Goal: Information Seeking & Learning: Find specific fact

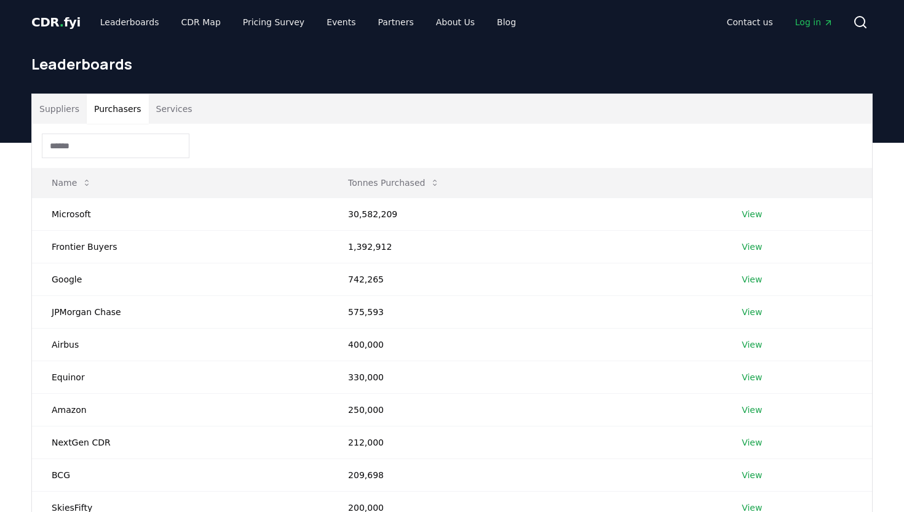
click at [126, 143] on input at bounding box center [116, 145] width 148 height 25
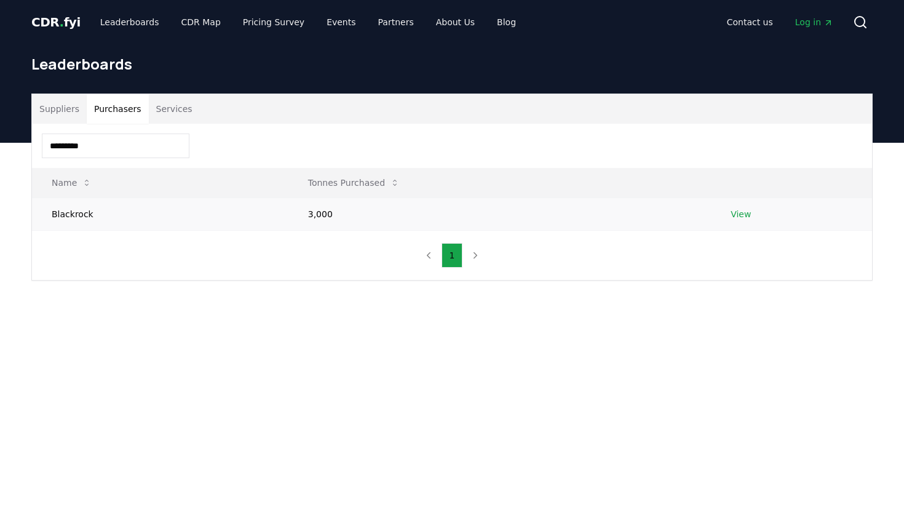
type input "*********"
click at [749, 212] on link "View" at bounding box center [741, 214] width 20 height 12
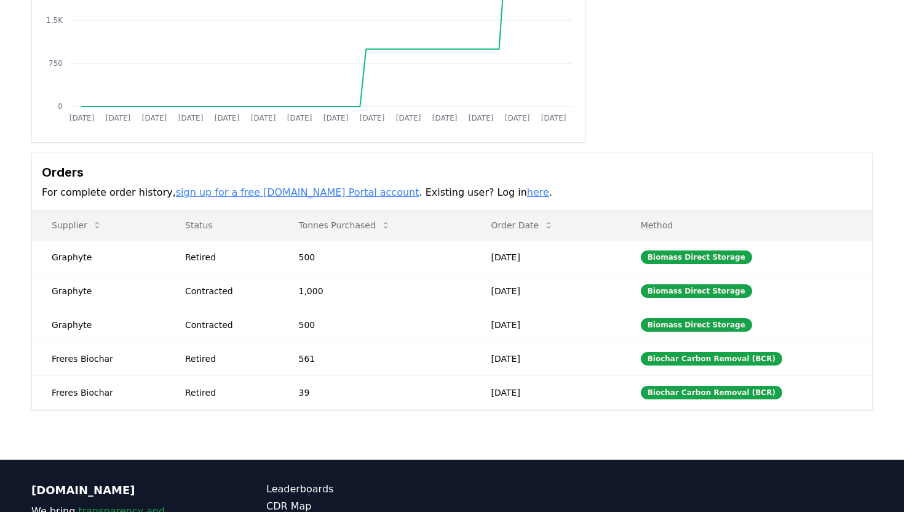
scroll to position [221, 0]
